Goal: Task Accomplishment & Management: Use online tool/utility

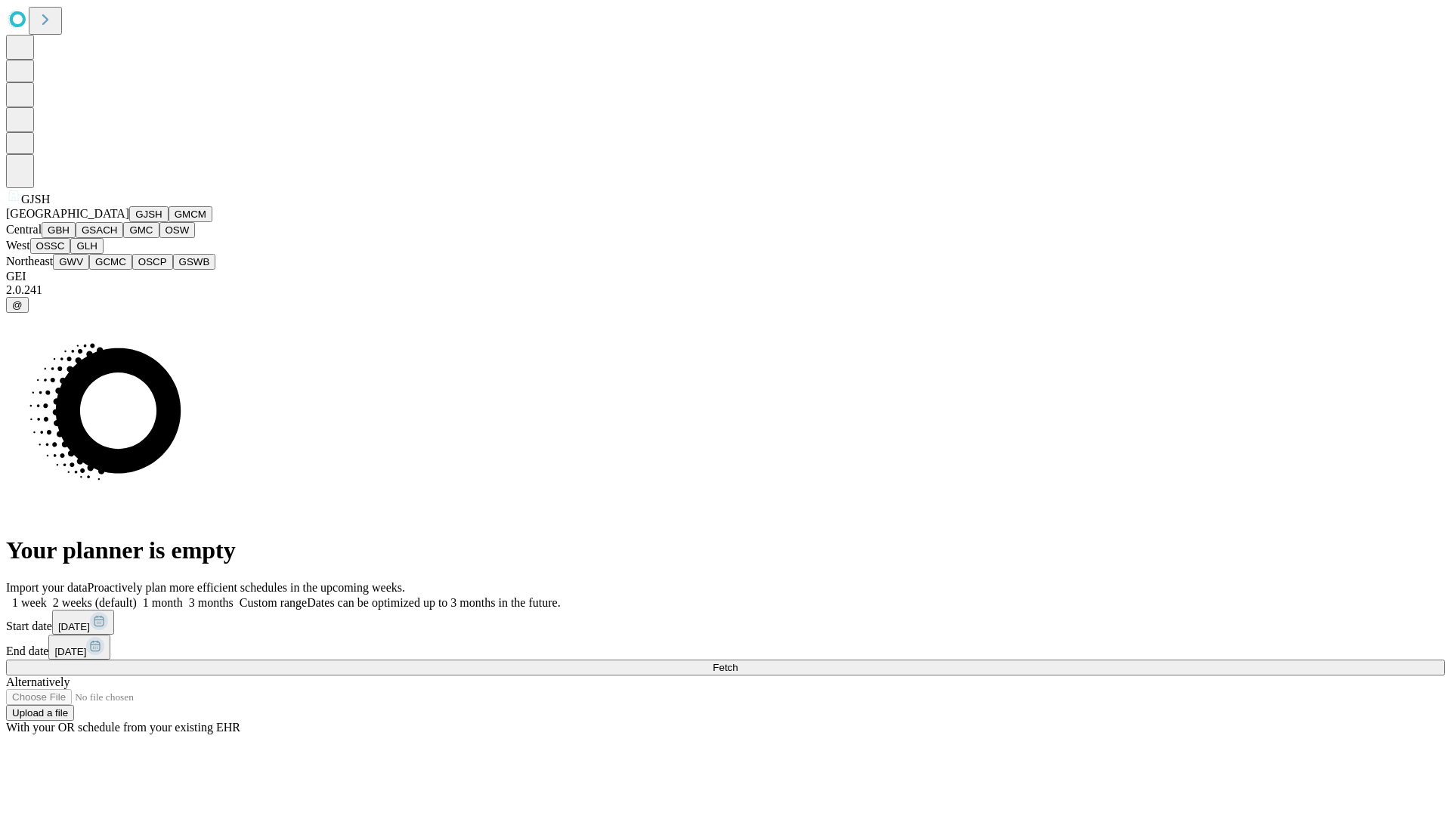
click at [129, 222] on button "GJSH" at bounding box center [148, 214] width 39 height 16
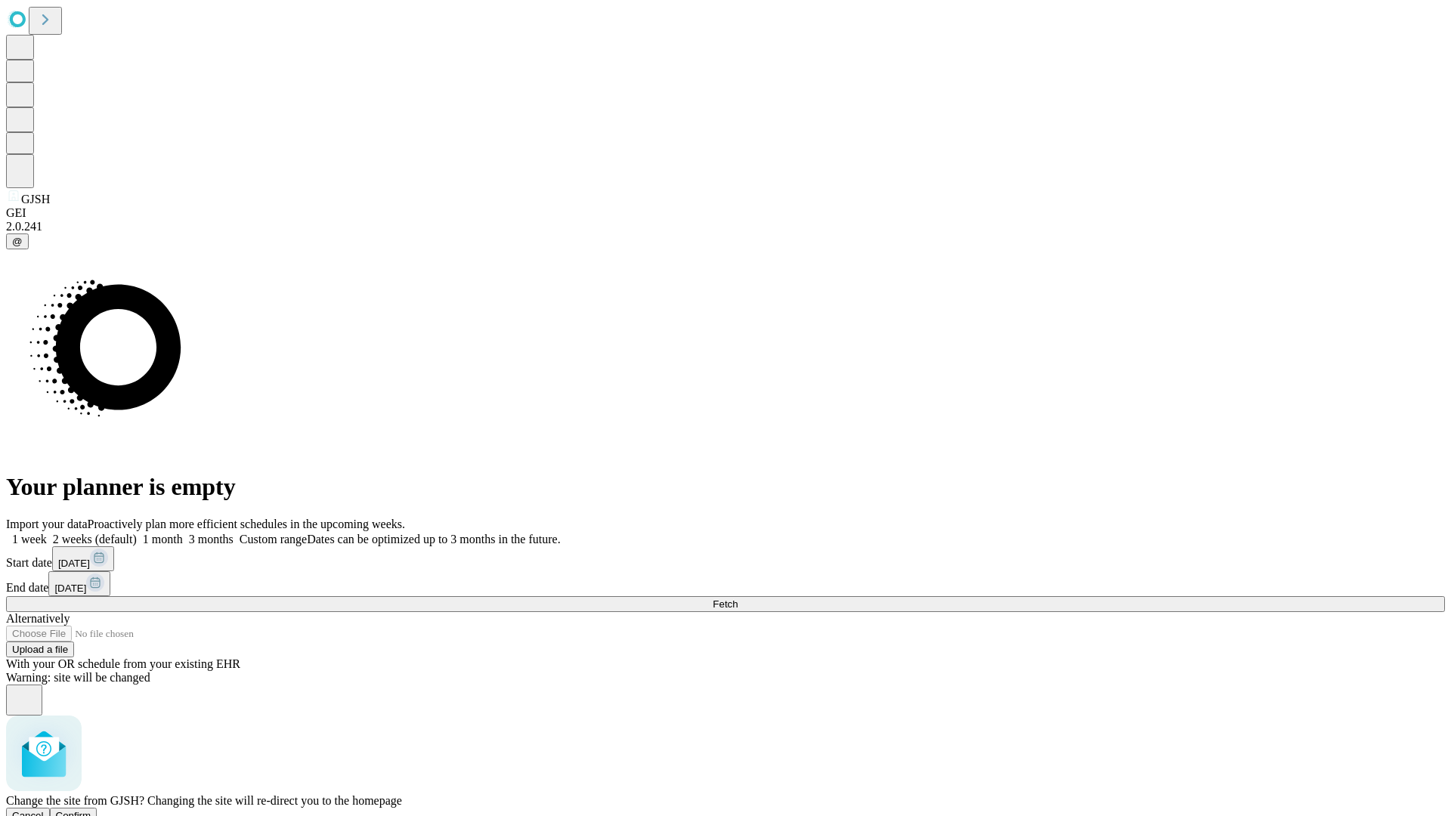
click at [91, 810] on span "Confirm" at bounding box center [74, 815] width 36 height 11
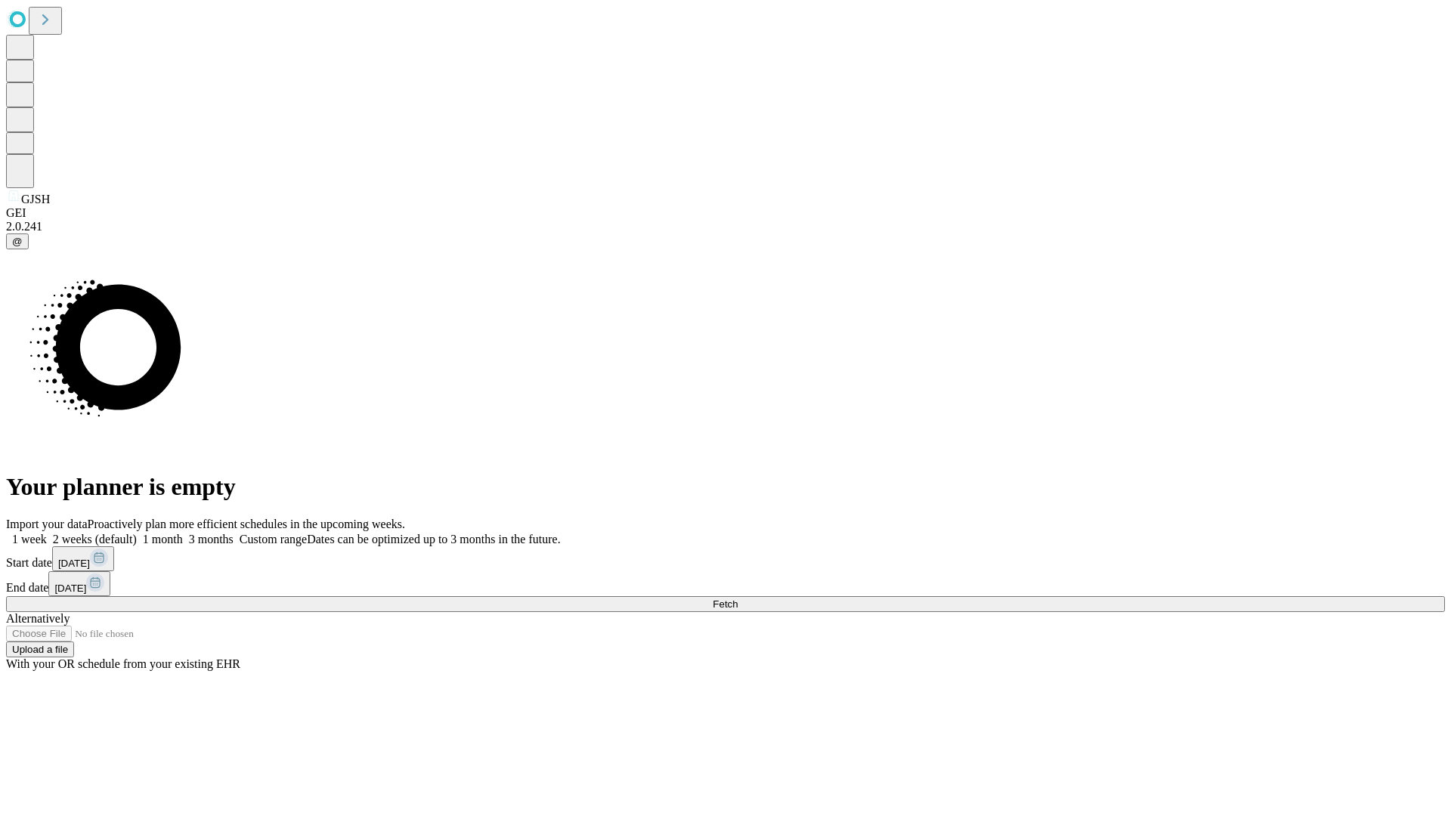
click at [47, 533] on label "1 week" at bounding box center [26, 539] width 41 height 13
click at [738, 599] on span "Fetch" at bounding box center [725, 604] width 25 height 11
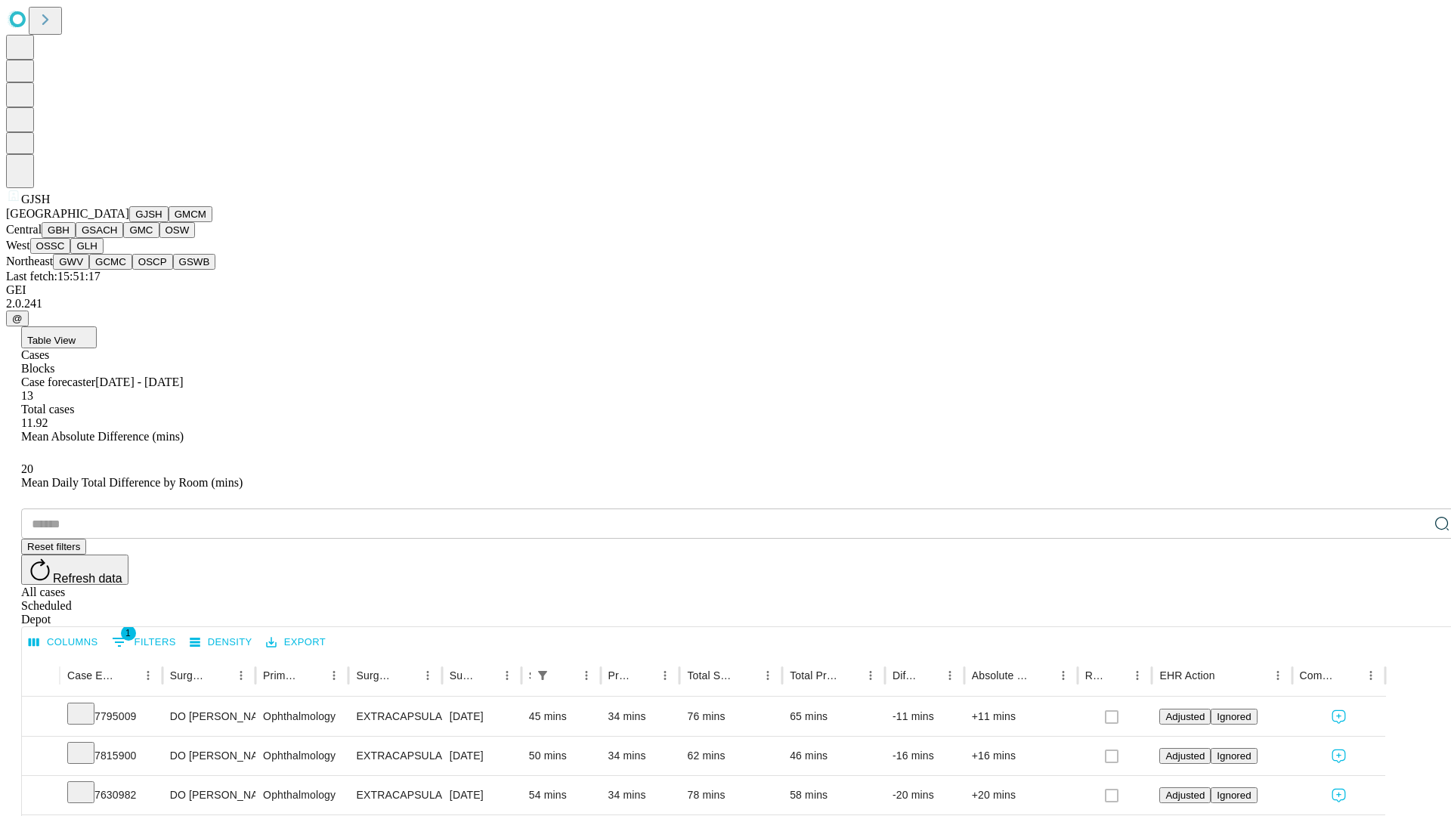
click at [169, 222] on button "GMCM" at bounding box center [191, 214] width 44 height 16
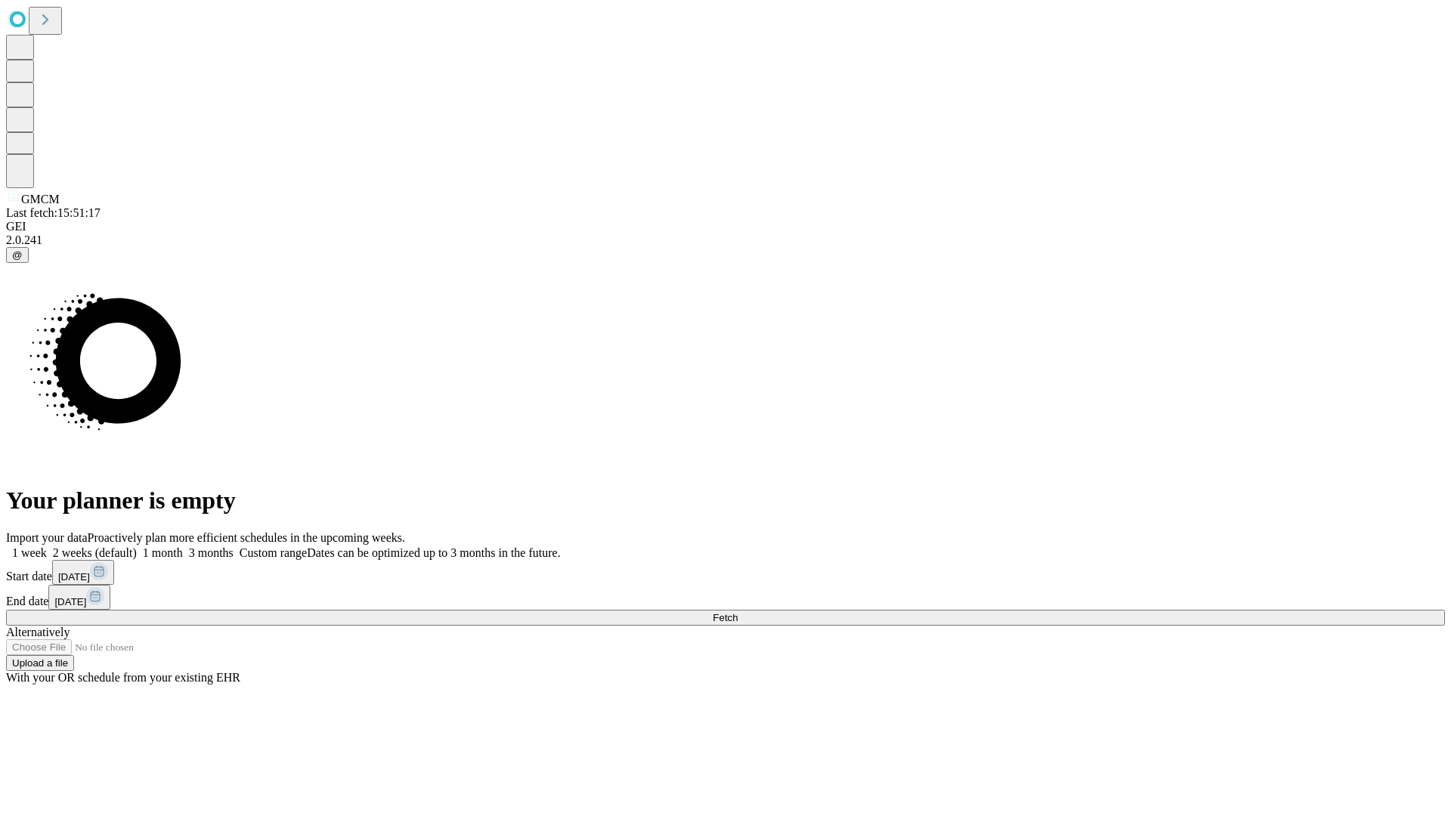
click at [47, 547] on label "1 week" at bounding box center [26, 553] width 41 height 13
click at [738, 612] on span "Fetch" at bounding box center [725, 617] width 25 height 11
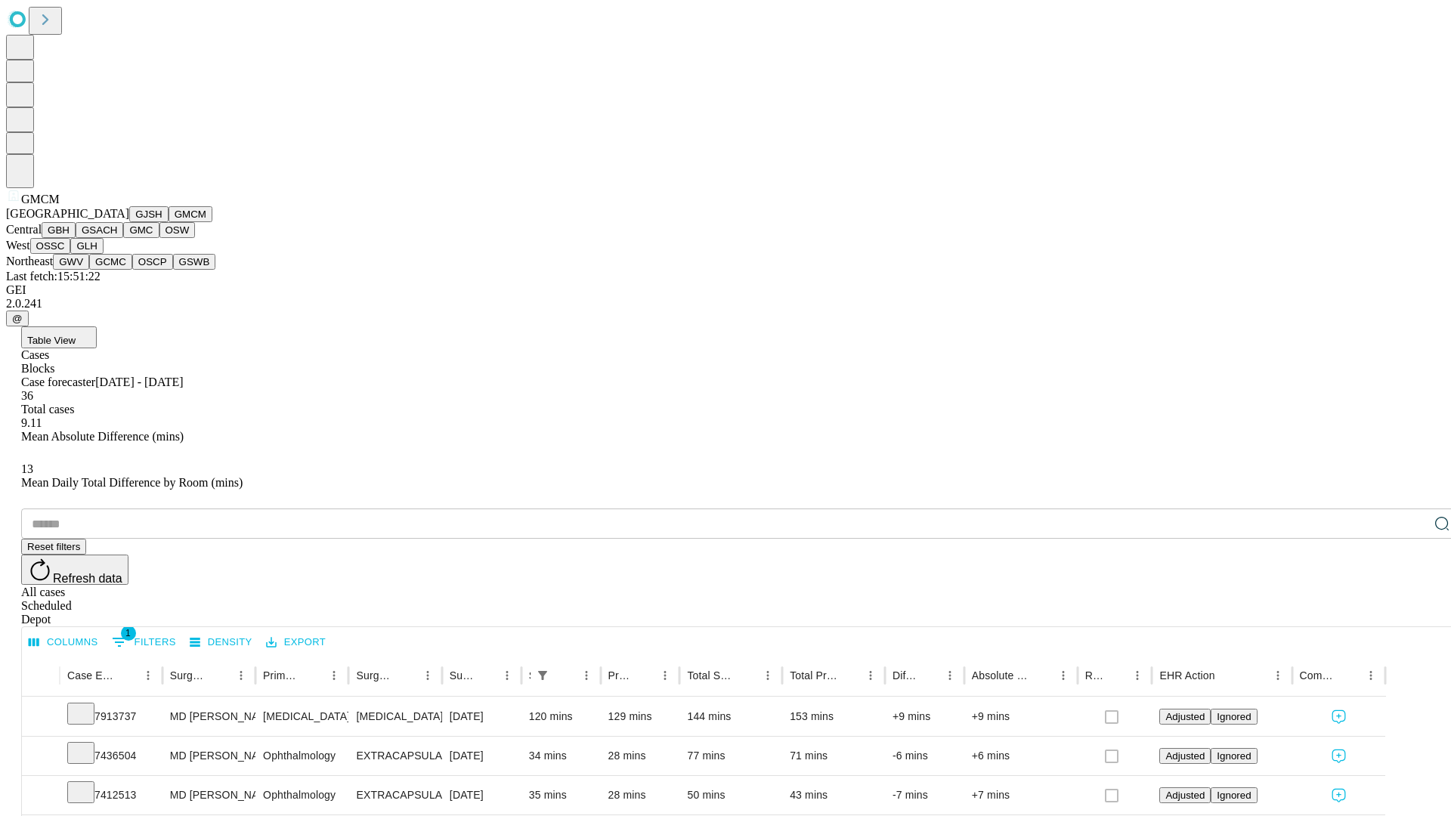
click at [76, 238] on button "GBH" at bounding box center [59, 230] width 34 height 16
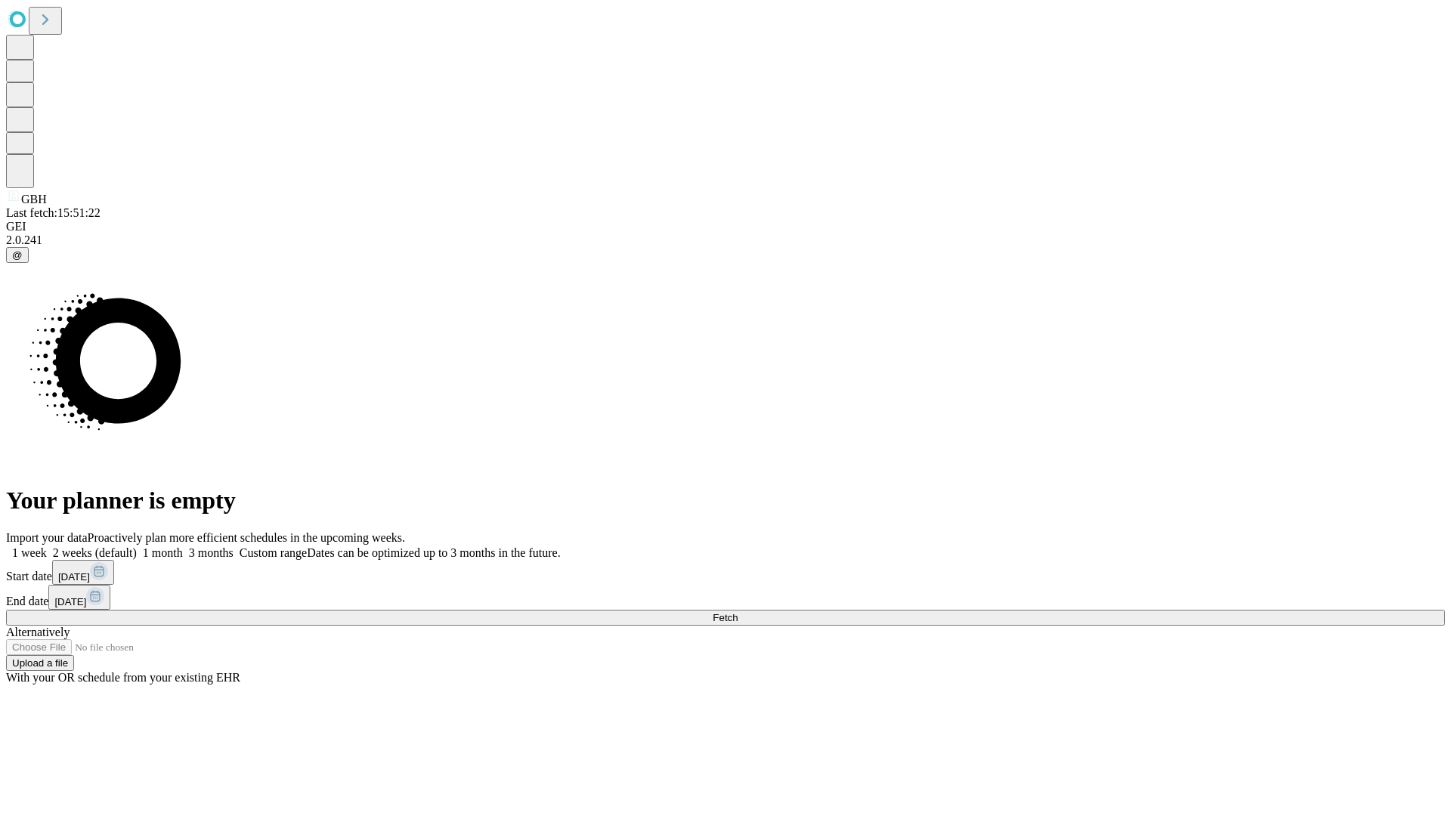
click at [738, 612] on span "Fetch" at bounding box center [725, 617] width 25 height 11
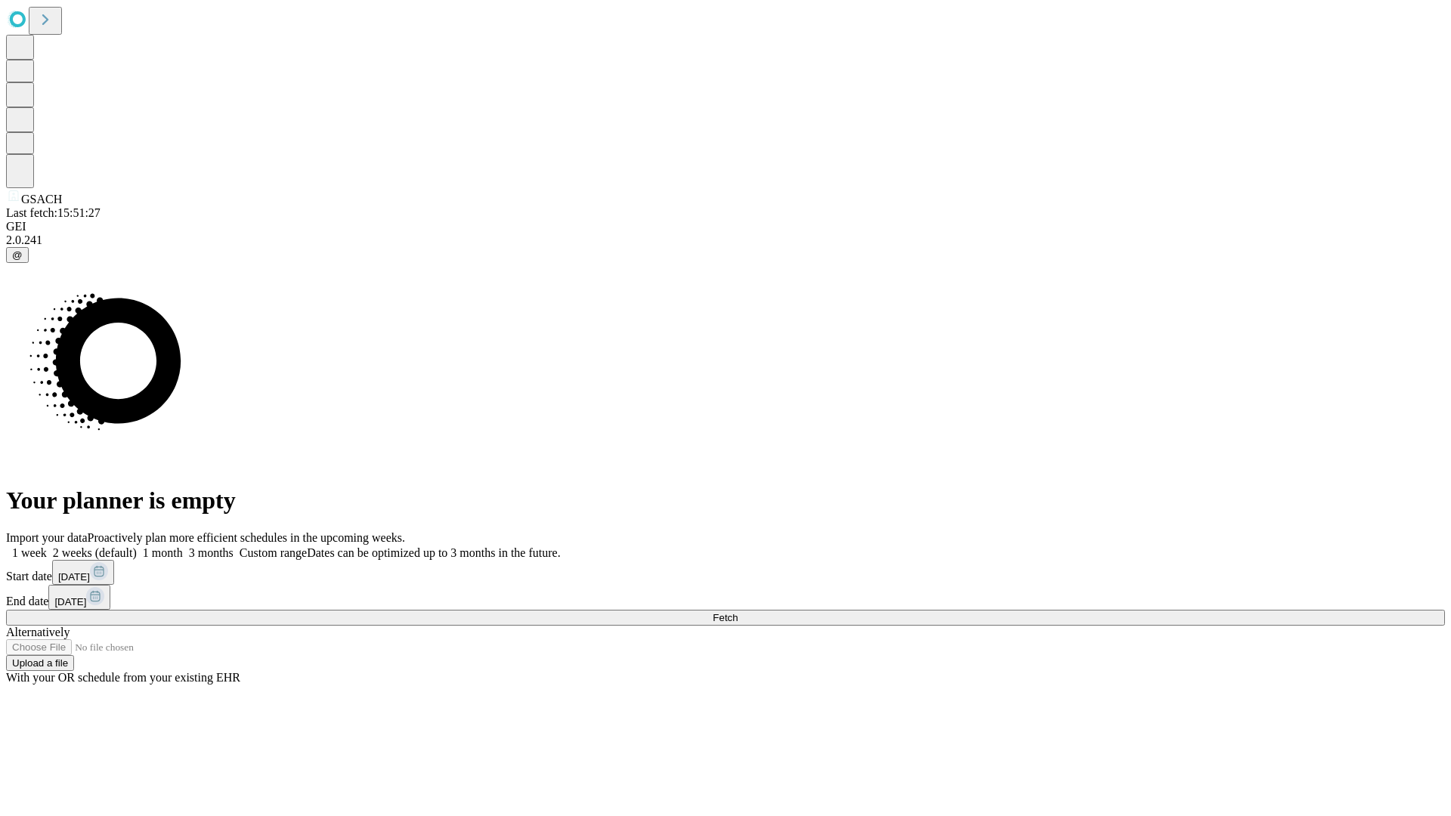
click at [47, 547] on label "1 week" at bounding box center [26, 553] width 41 height 13
click at [738, 612] on span "Fetch" at bounding box center [725, 617] width 25 height 11
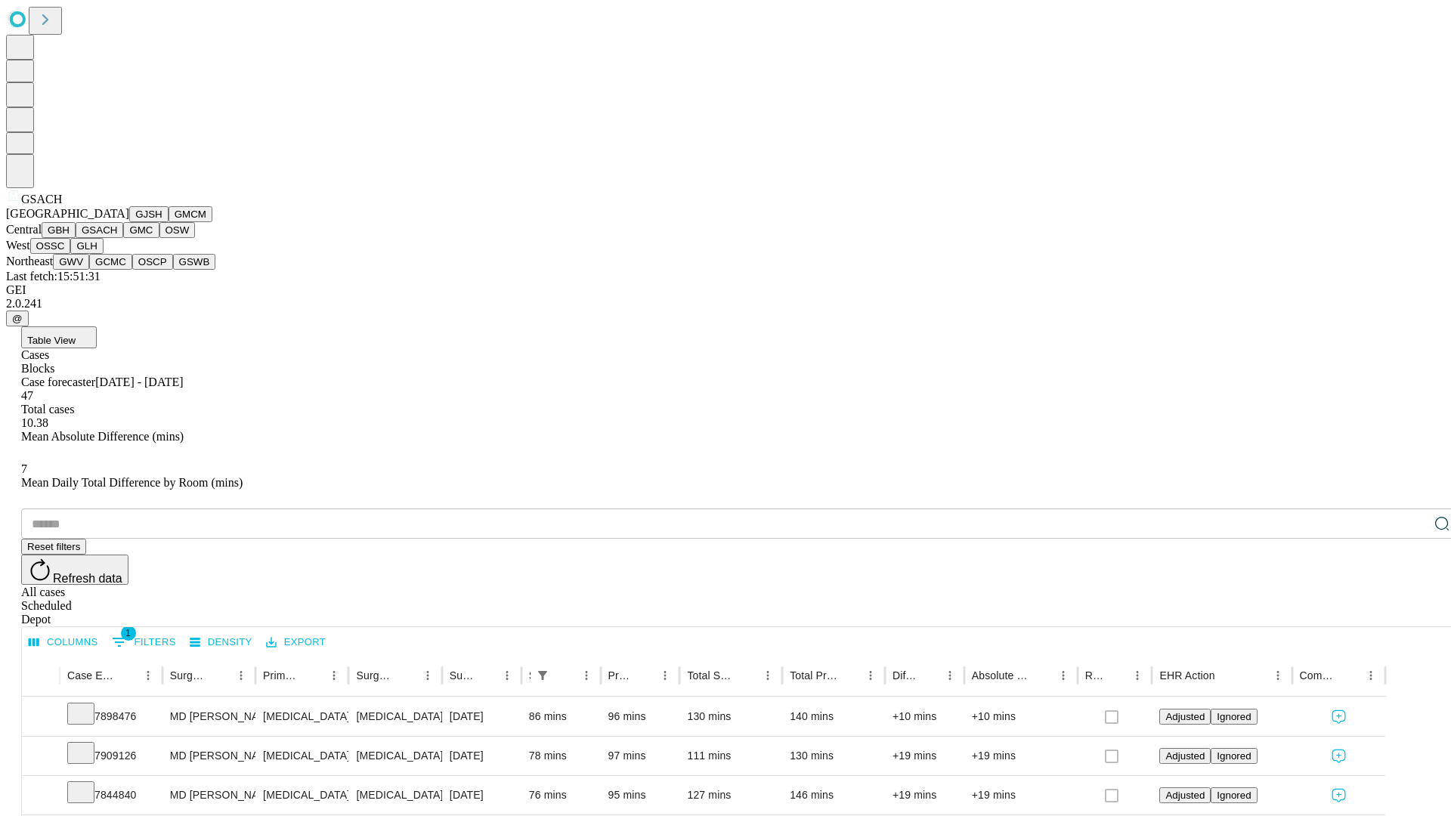
click at [123, 238] on button "GMC" at bounding box center [141, 230] width 36 height 16
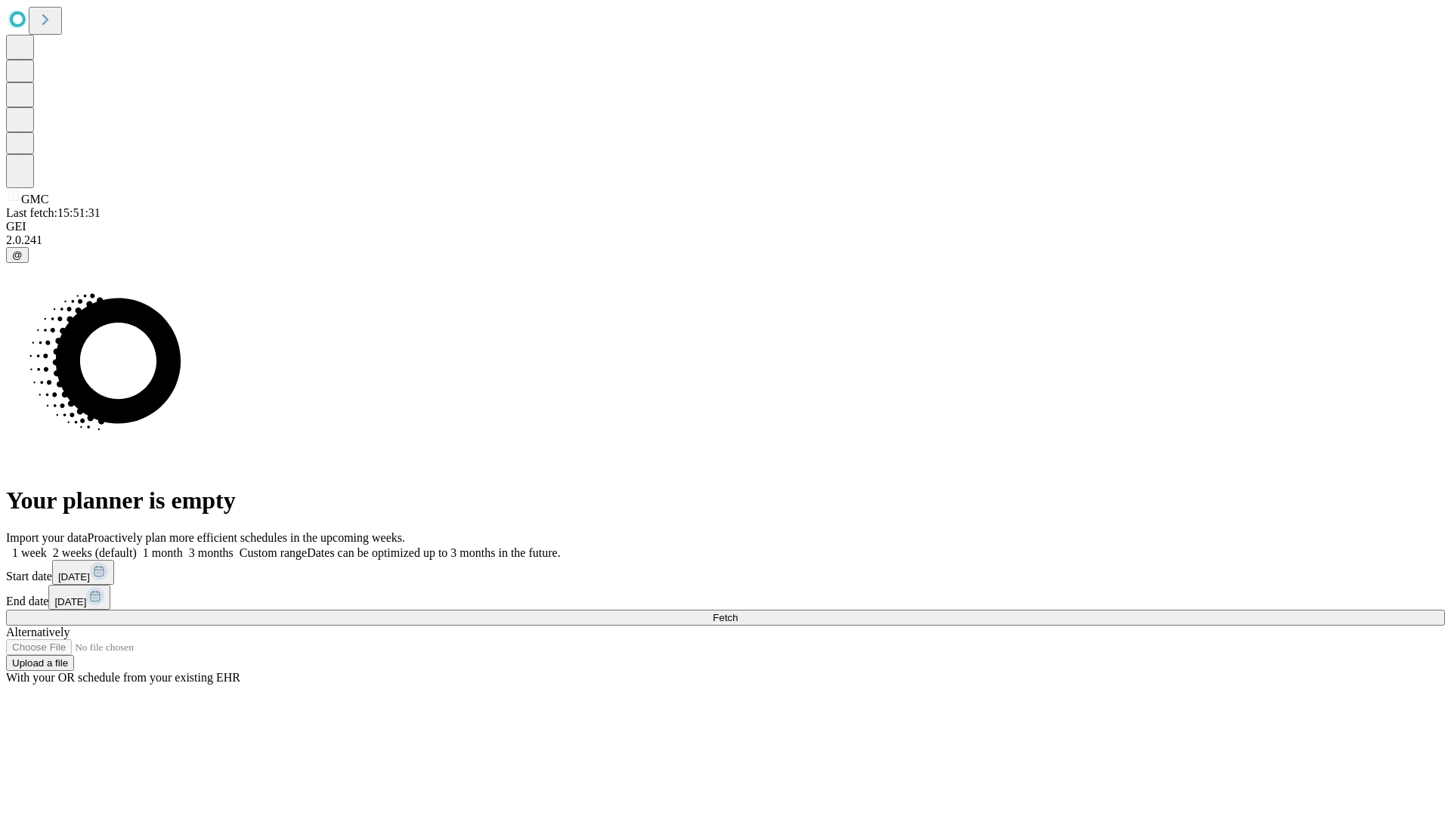
click at [47, 547] on label "1 week" at bounding box center [26, 553] width 41 height 13
click at [738, 612] on span "Fetch" at bounding box center [725, 617] width 25 height 11
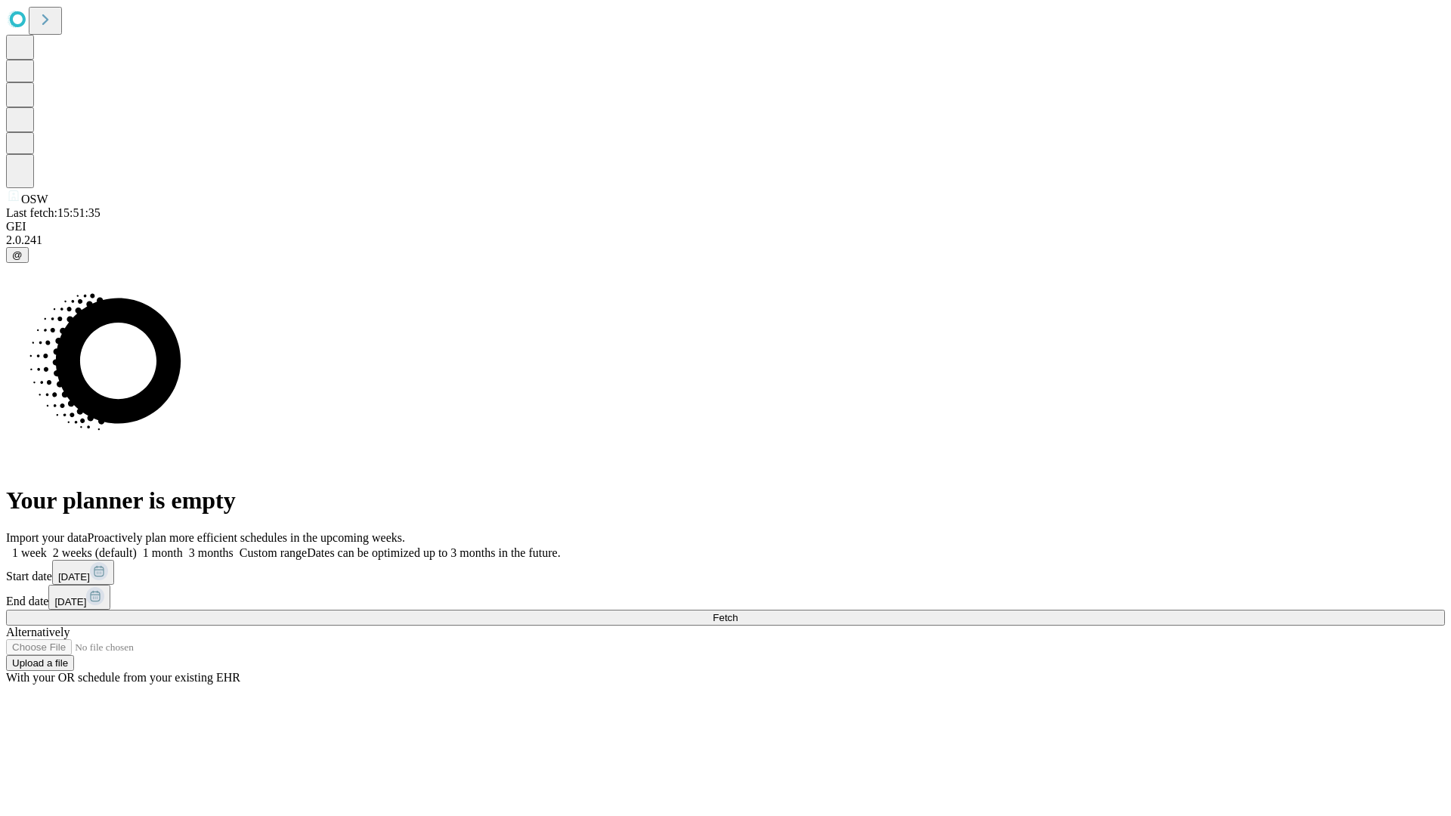
click at [47, 547] on label "1 week" at bounding box center [26, 553] width 41 height 13
click at [738, 612] on span "Fetch" at bounding box center [725, 617] width 25 height 11
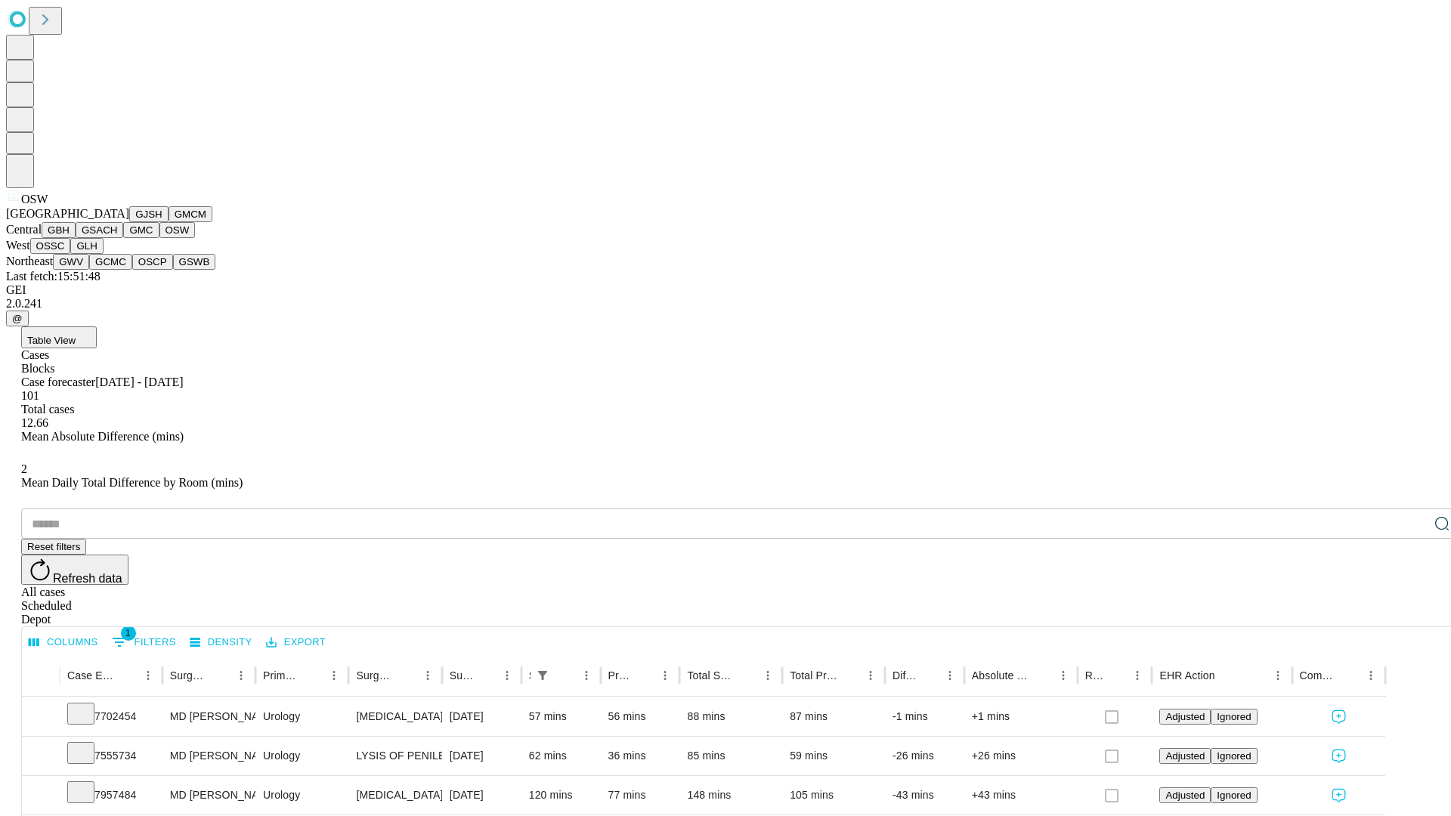
click at [71, 254] on button "OSSC" at bounding box center [50, 246] width 41 height 16
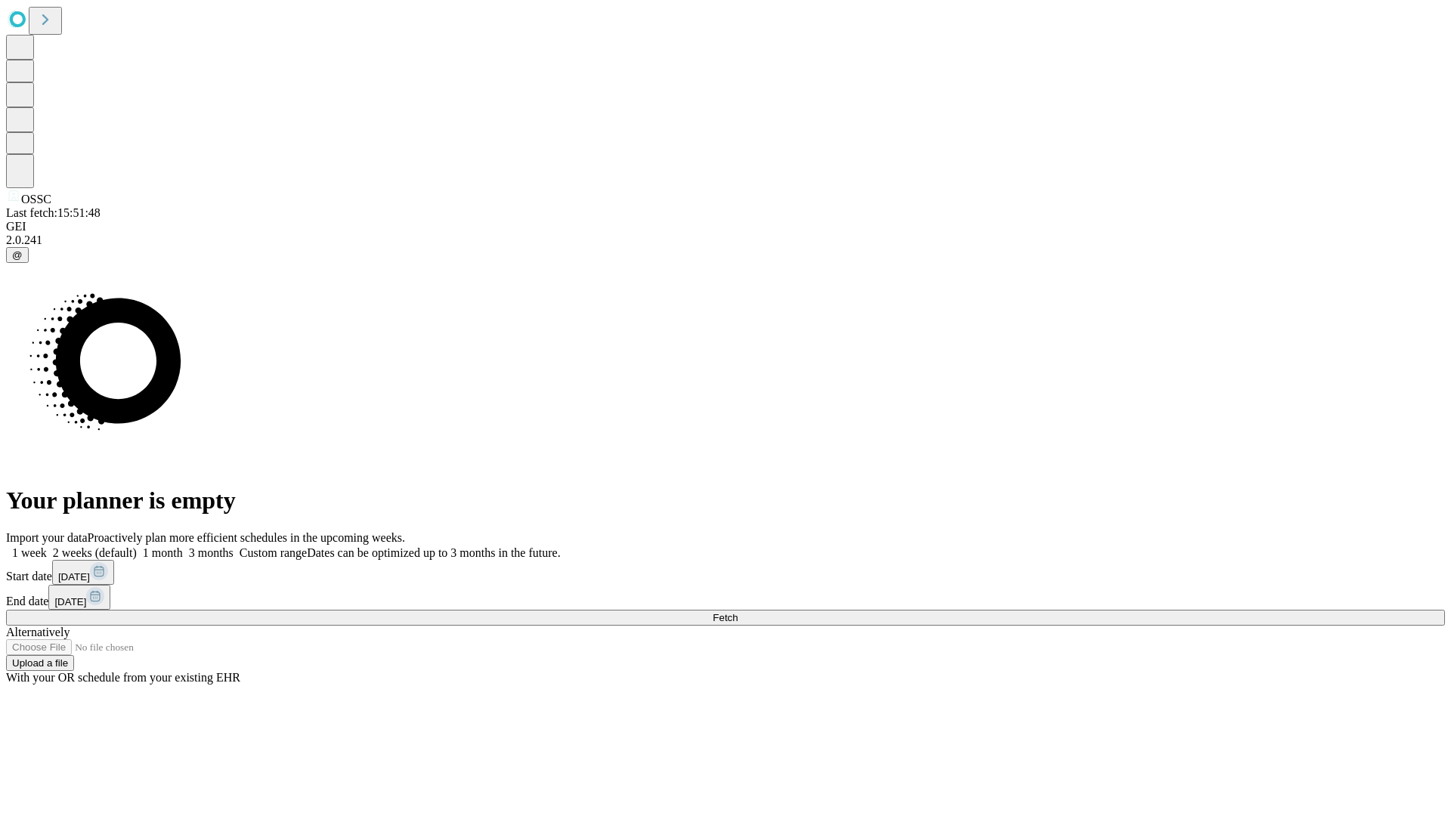
click at [47, 547] on label "1 week" at bounding box center [26, 553] width 41 height 13
click at [738, 612] on span "Fetch" at bounding box center [725, 617] width 25 height 11
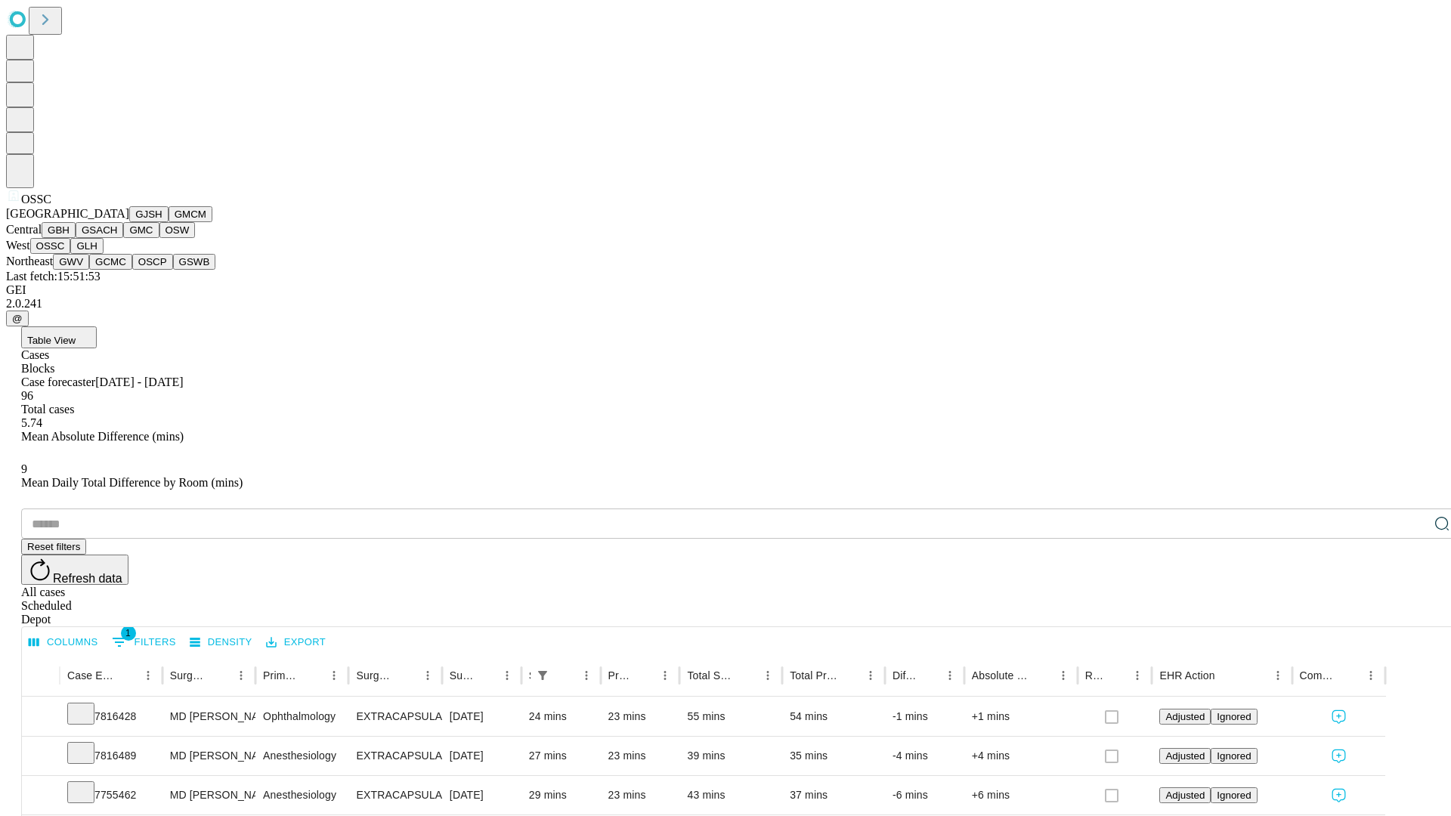
click at [103, 254] on button "GLH" at bounding box center [86, 246] width 33 height 16
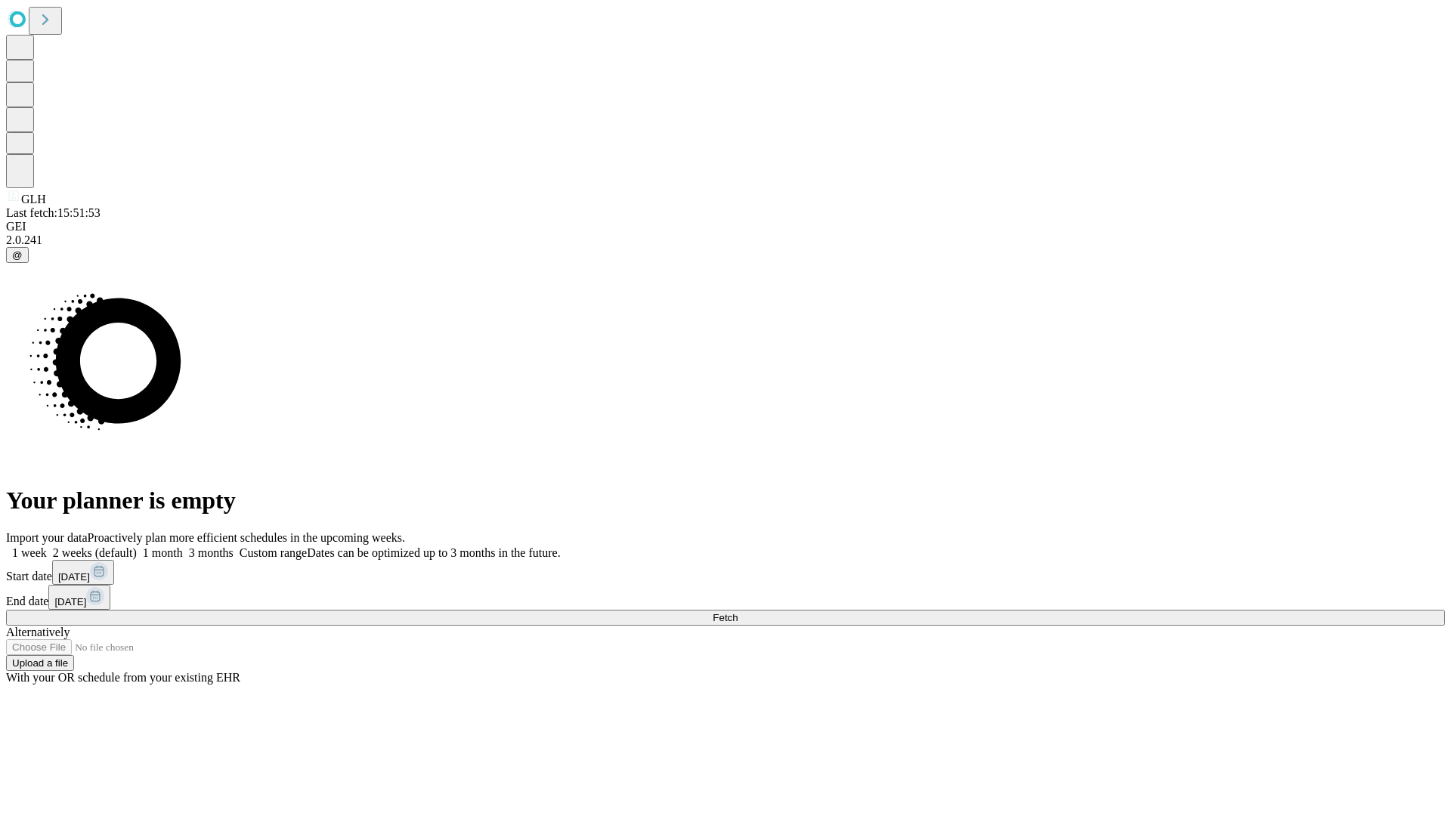
click at [47, 547] on label "1 week" at bounding box center [26, 553] width 41 height 13
click at [738, 612] on span "Fetch" at bounding box center [725, 617] width 25 height 11
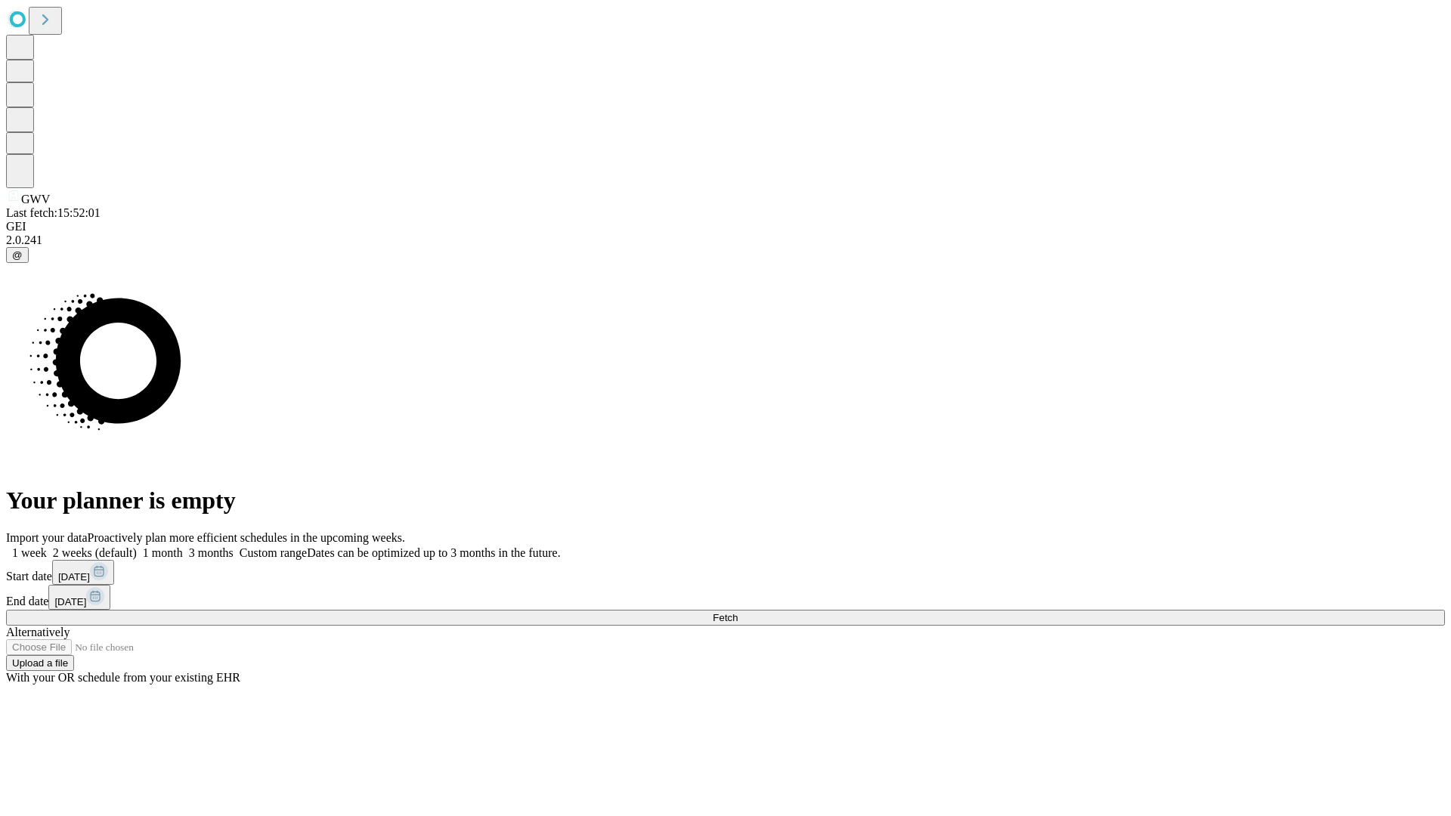
click at [47, 547] on label "1 week" at bounding box center [26, 553] width 41 height 13
click at [738, 612] on span "Fetch" at bounding box center [725, 617] width 25 height 11
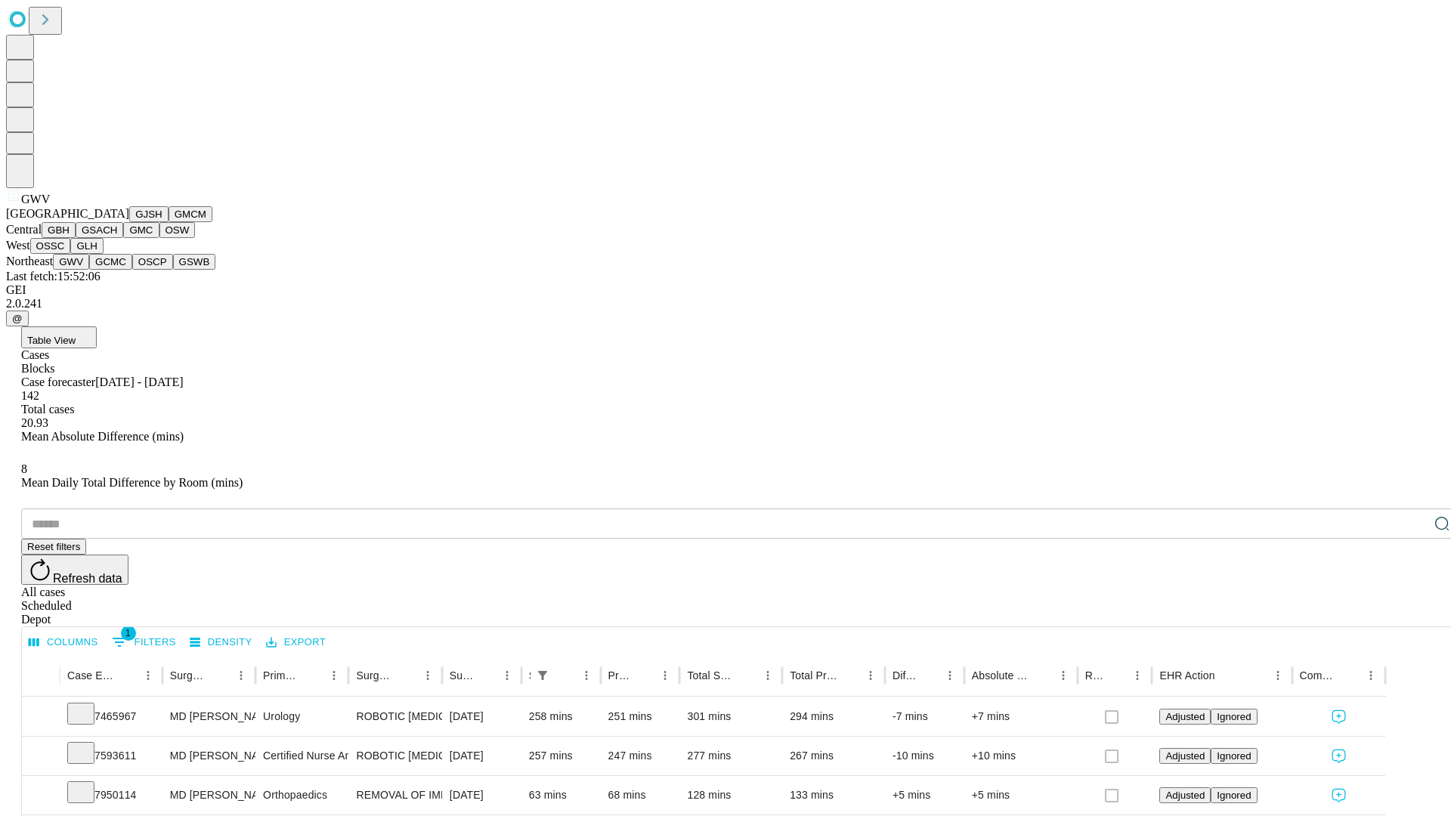
click at [117, 270] on button "GCMC" at bounding box center [110, 262] width 43 height 16
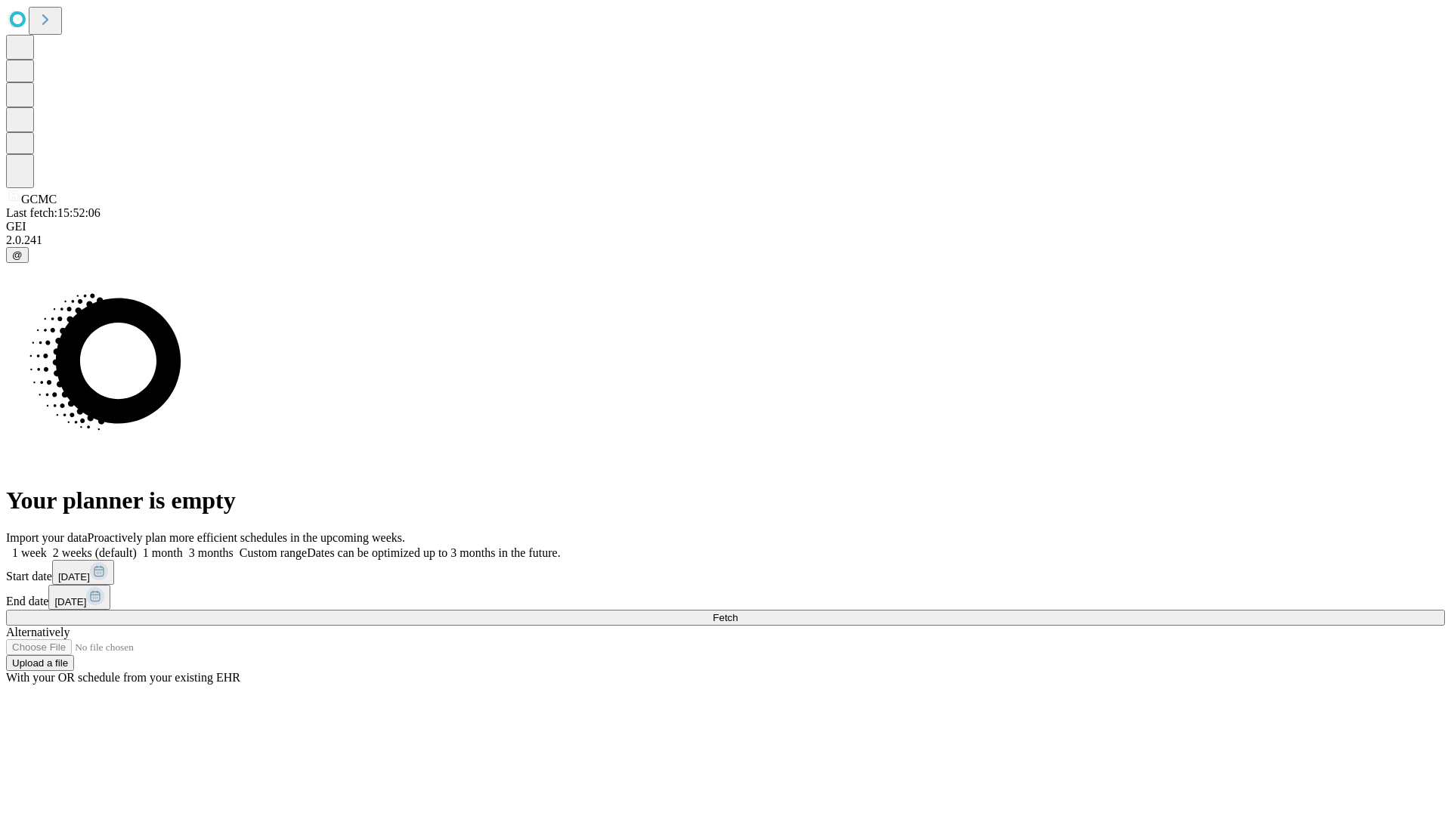
click at [47, 547] on label "1 week" at bounding box center [26, 553] width 41 height 13
click at [738, 612] on span "Fetch" at bounding box center [725, 617] width 25 height 11
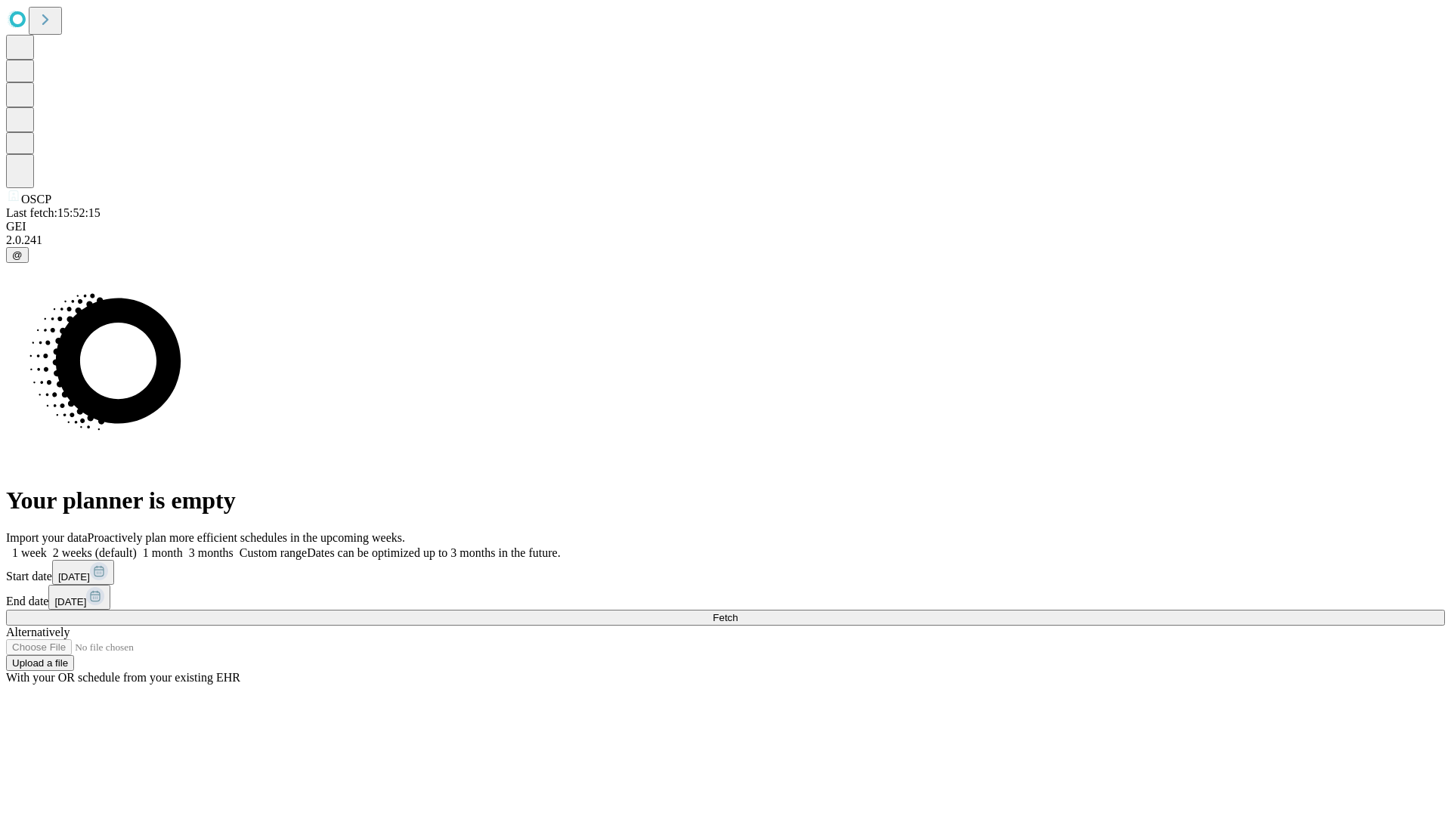
click at [47, 547] on label "1 week" at bounding box center [26, 553] width 41 height 13
click at [738, 612] on span "Fetch" at bounding box center [725, 617] width 25 height 11
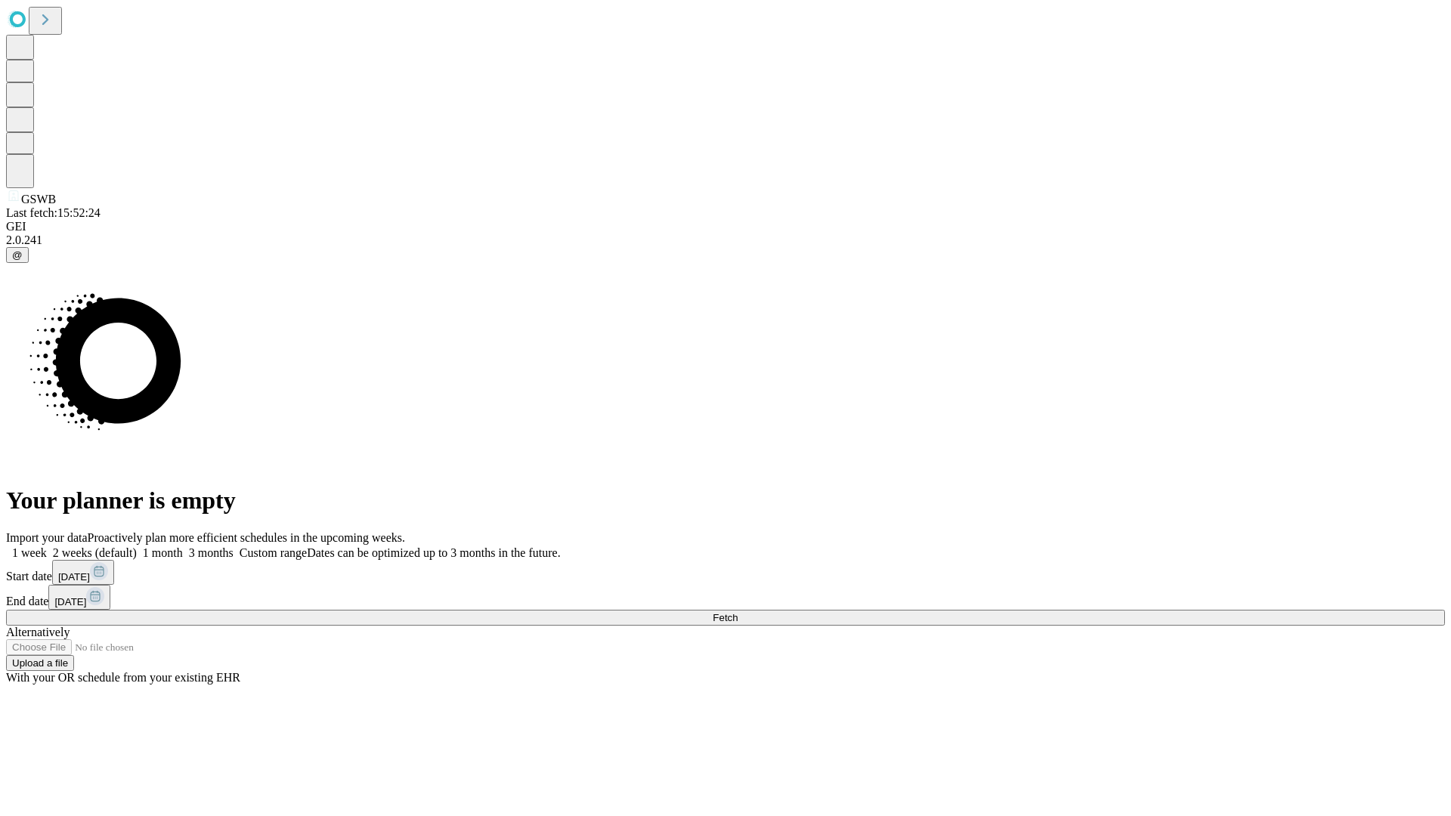
click at [47, 547] on label "1 week" at bounding box center [26, 553] width 41 height 13
click at [738, 612] on span "Fetch" at bounding box center [725, 617] width 25 height 11
